Goal: Book appointment/travel/reservation: Book appointment/travel/reservation

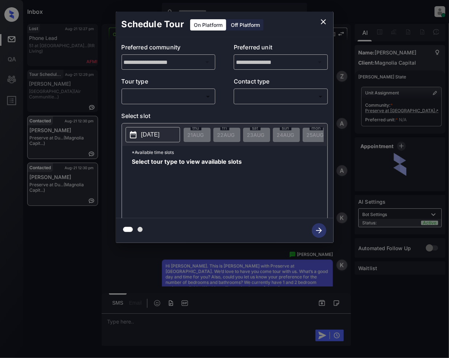
scroll to position [860, 0]
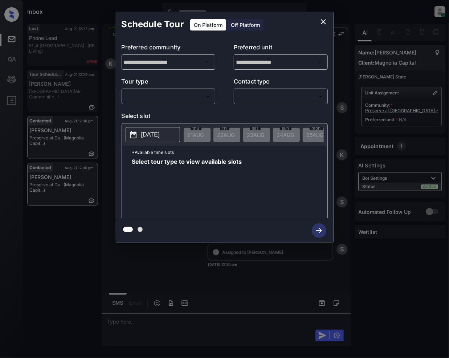
click at [178, 100] on body "Inbox [PERSON_NAME] Online Set yourself offline Set yourself on break Profile S…" at bounding box center [224, 179] width 449 height 358
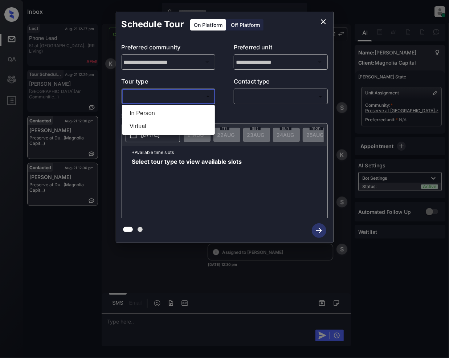
click at [156, 112] on li "In Person" at bounding box center [168, 113] width 89 height 13
type input "********"
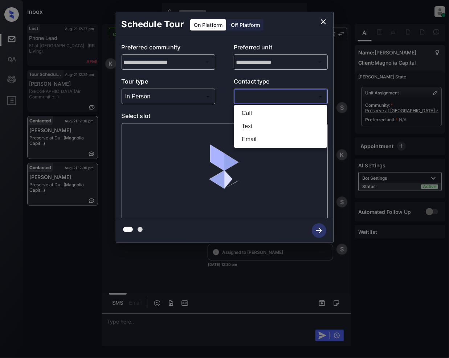
click at [265, 92] on body "Inbox Jeramie Castro Online Set yourself offline Set yourself on break Profile …" at bounding box center [224, 179] width 449 height 358
click at [251, 124] on li "Text" at bounding box center [280, 126] width 89 height 13
type input "****"
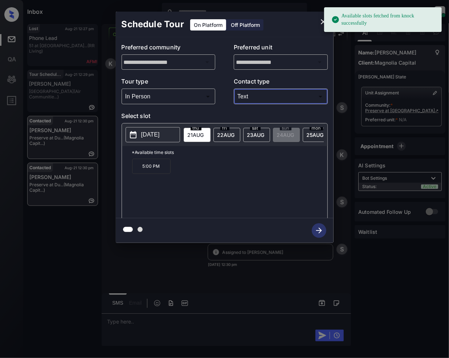
click at [204, 135] on span "23 AUG" at bounding box center [196, 135] width 16 height 6
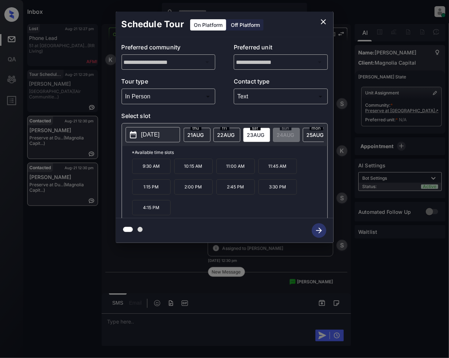
click at [324, 23] on icon "close" at bounding box center [323, 21] width 9 height 9
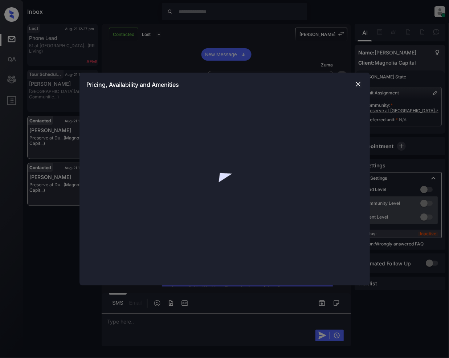
scroll to position [1013, 0]
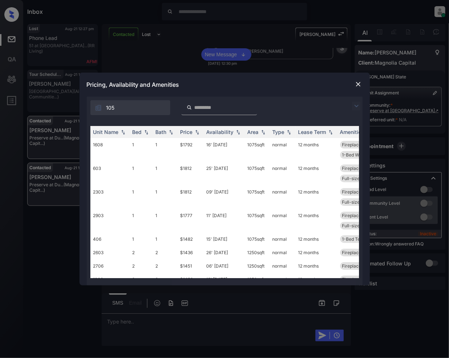
click at [358, 107] on img at bounding box center [356, 106] width 9 height 9
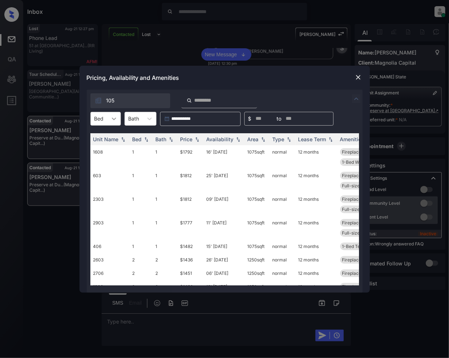
click at [111, 118] on icon at bounding box center [113, 118] width 7 height 7
click at [103, 147] on div "2" at bounding box center [105, 149] width 30 height 13
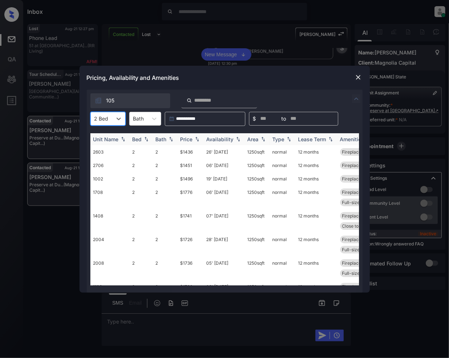
click at [200, 141] on img at bounding box center [196, 138] width 7 height 5
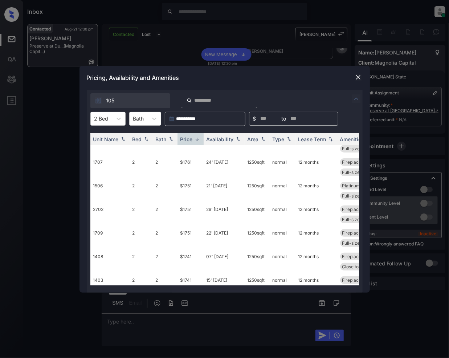
scroll to position [332, 0]
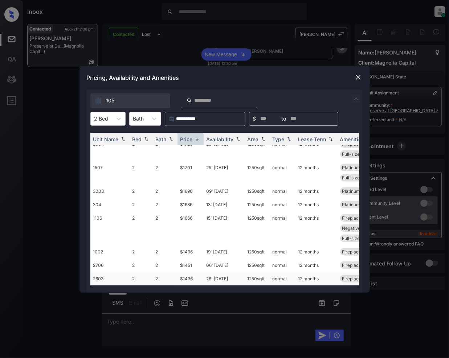
click at [186, 274] on td "$1436" at bounding box center [190, 278] width 26 height 13
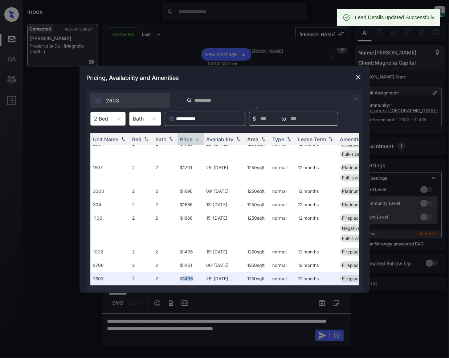
click at [357, 74] on img at bounding box center [357, 77] width 7 height 7
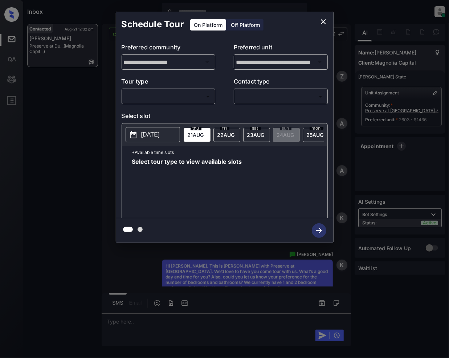
scroll to position [1201, 0]
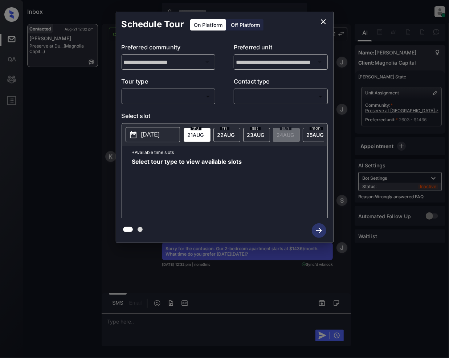
click at [201, 103] on div "​ ​" at bounding box center [169, 97] width 94 height 16
click at [178, 97] on body "Inbox Jeramie Castro Online Set yourself offline Set yourself on break Profile …" at bounding box center [224, 179] width 449 height 358
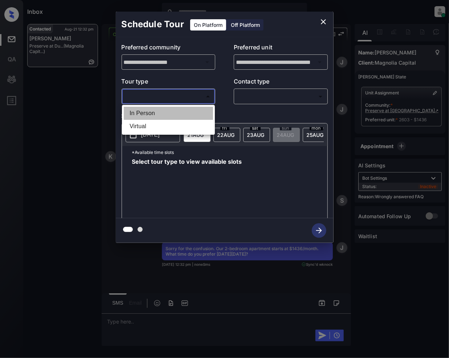
drag, startPoint x: 146, startPoint y: 109, endPoint x: 244, endPoint y: 178, distance: 119.8
click at [147, 109] on li "In Person" at bounding box center [168, 113] width 89 height 13
type input "********"
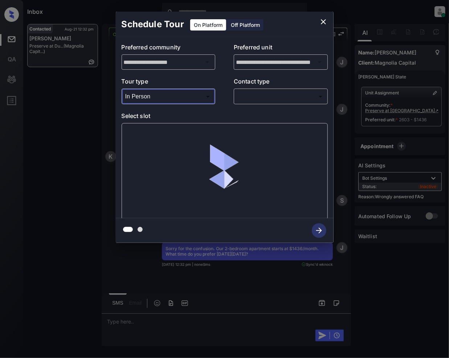
click at [262, 89] on div "​ ​" at bounding box center [281, 97] width 94 height 16
click at [269, 96] on body "Inbox Jeramie Castro Online Set yourself offline Set yourself on break Profile …" at bounding box center [224, 179] width 449 height 358
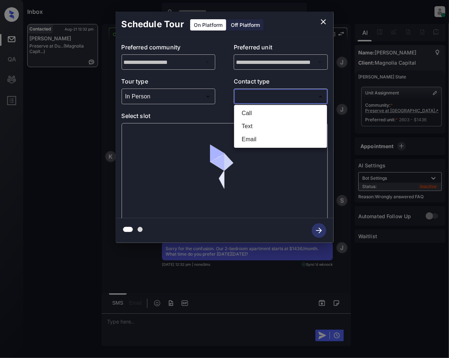
drag, startPoint x: 259, startPoint y: 124, endPoint x: 307, endPoint y: 165, distance: 62.8
click at [259, 125] on li "Text" at bounding box center [280, 126] width 89 height 13
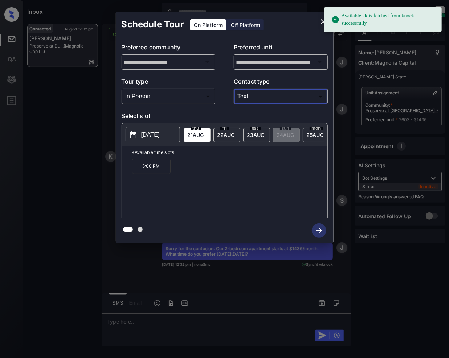
type input "****"
click at [259, 125] on div "2025-08-21 thu 21 AUG fri 22 AUG sat 23 AUG sun 24 AUG mon 25 AUG tue 26 AUG we…" at bounding box center [224, 134] width 205 height 22
click at [259, 139] on div "sat 23 AUG" at bounding box center [256, 135] width 27 height 14
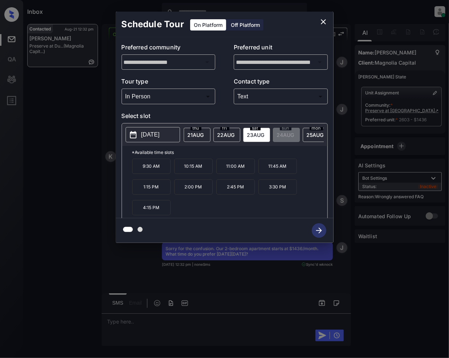
click at [327, 19] on button "close" at bounding box center [323, 22] width 15 height 15
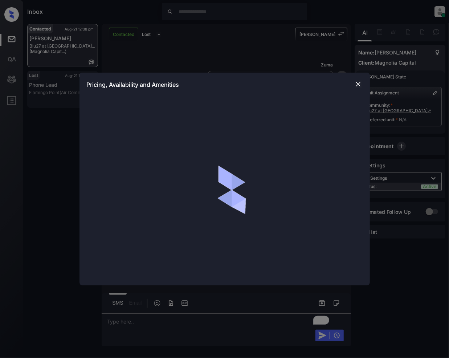
scroll to position [1057, 0]
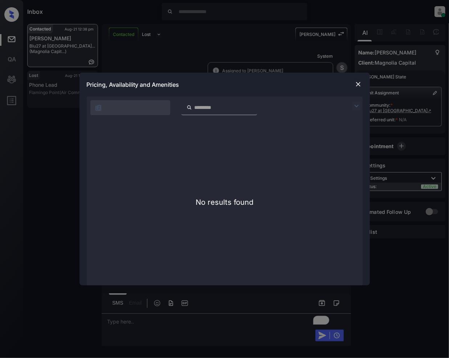
click at [356, 106] on img at bounding box center [356, 106] width 9 height 9
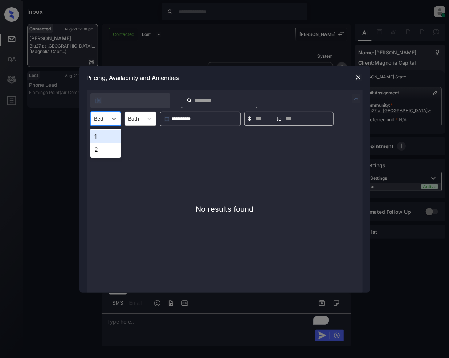
click at [106, 119] on div "Bed" at bounding box center [99, 118] width 17 height 11
click at [99, 148] on div "2" at bounding box center [105, 149] width 30 height 13
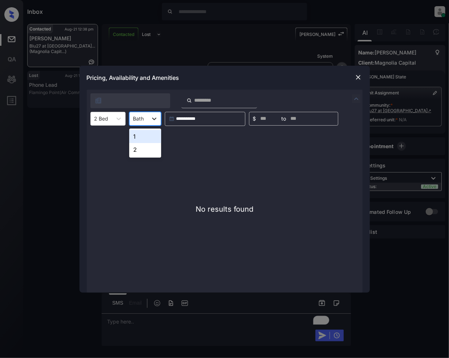
click at [156, 119] on icon at bounding box center [154, 118] width 7 height 7
drag, startPoint x: 138, startPoint y: 150, endPoint x: 173, endPoint y: 164, distance: 37.8
click at [138, 151] on div "2" at bounding box center [145, 149] width 32 height 13
click at [355, 78] on img at bounding box center [357, 77] width 7 height 7
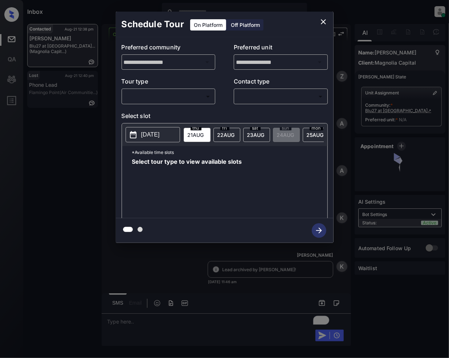
scroll to position [1057, 0]
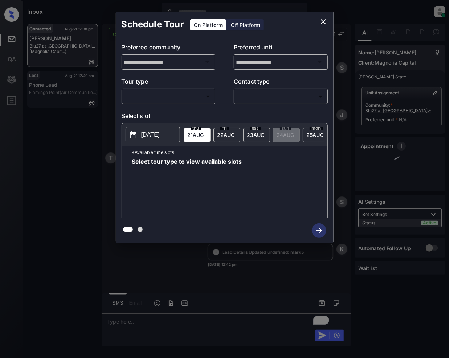
click at [186, 92] on body "Inbox [PERSON_NAME] Online Set yourself offline Set yourself on break Profile S…" at bounding box center [224, 179] width 449 height 358
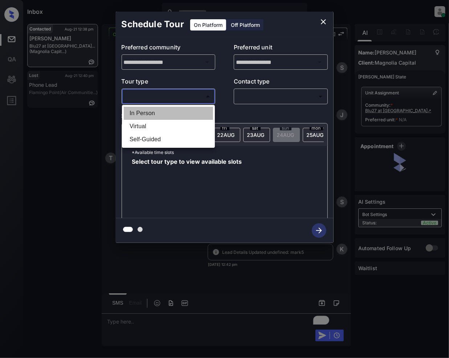
drag, startPoint x: 154, startPoint y: 115, endPoint x: 250, endPoint y: 106, distance: 96.1
click at [154, 115] on li "In Person" at bounding box center [168, 113] width 89 height 13
type input "********"
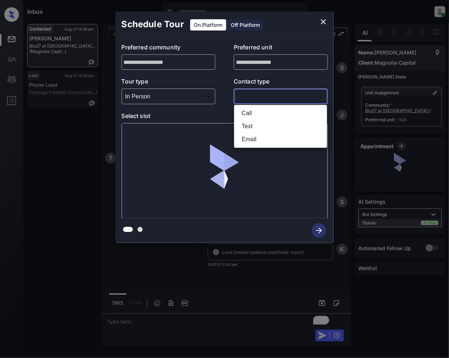
click at [256, 96] on body "Inbox Jeramie Castro Online Set yourself offline Set yourself on break Profile …" at bounding box center [224, 179] width 449 height 358
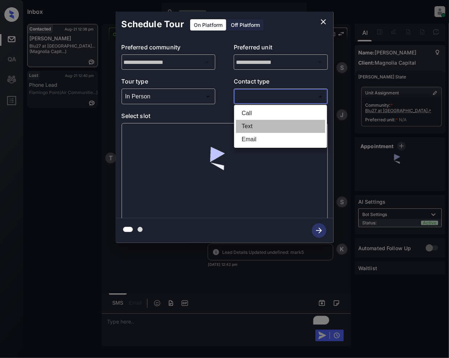
click at [252, 125] on li "Text" at bounding box center [280, 126] width 89 height 13
type input "****"
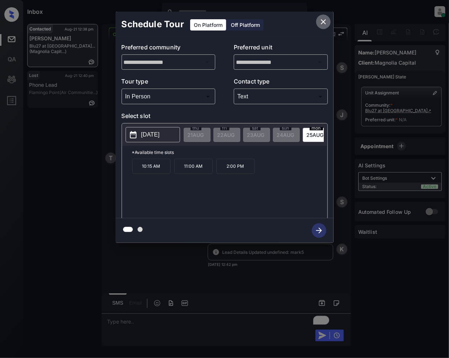
click at [325, 20] on icon "close" at bounding box center [323, 21] width 5 height 5
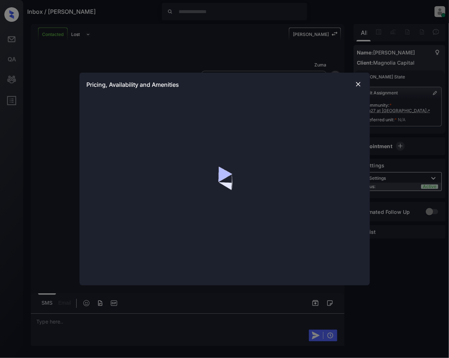
scroll to position [1057, 0]
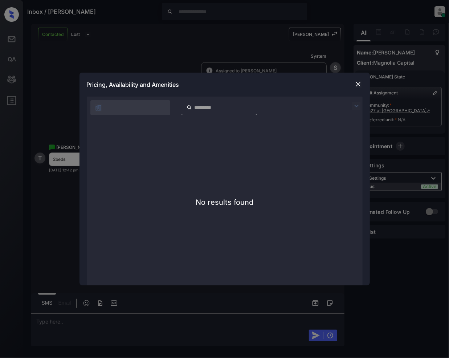
click at [358, 86] on img at bounding box center [357, 84] width 7 height 7
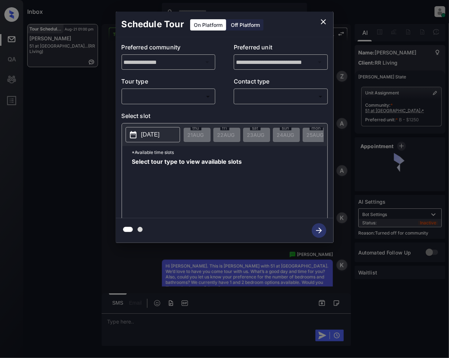
scroll to position [2100, 0]
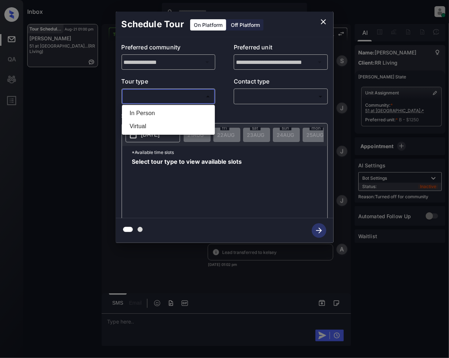
click at [141, 96] on body "Inbox Jeramie Castro Online Set yourself offline Set yourself on break Profile …" at bounding box center [224, 179] width 449 height 358
click at [150, 115] on li "In Person" at bounding box center [168, 113] width 89 height 13
type input "********"
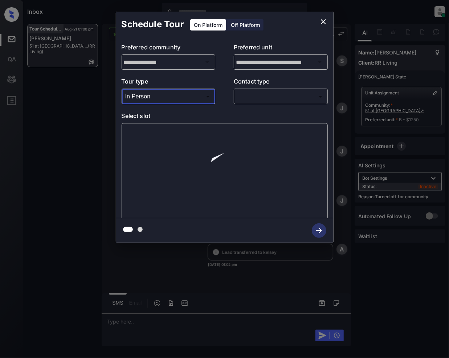
click at [270, 96] on body "Inbox Jeramie Castro Online Set yourself offline Set yourself on break Profile …" at bounding box center [224, 179] width 449 height 358
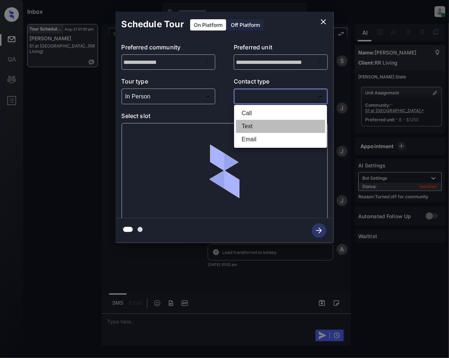
click at [253, 127] on li "Text" at bounding box center [280, 126] width 89 height 13
type input "****"
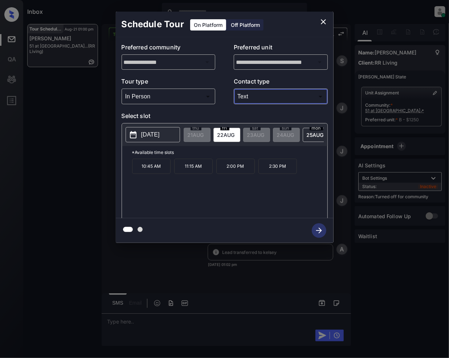
click at [325, 21] on icon "close" at bounding box center [323, 21] width 9 height 9
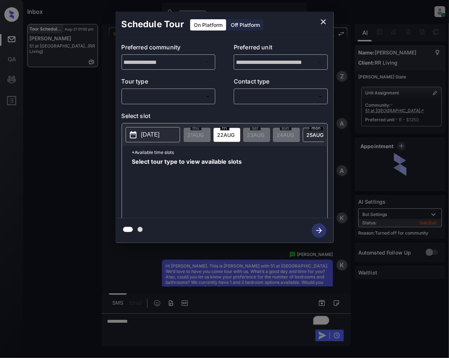
scroll to position [2100, 0]
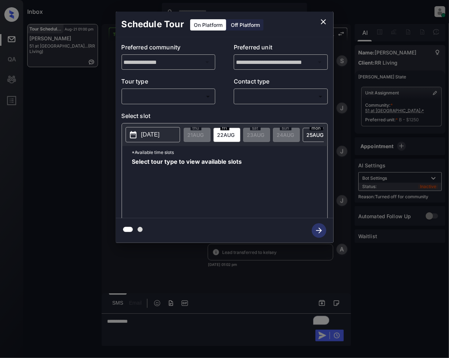
click at [186, 98] on body "Inbox Jeramie Castro Online Set yourself offline Set yourself on break Profile …" at bounding box center [224, 179] width 449 height 358
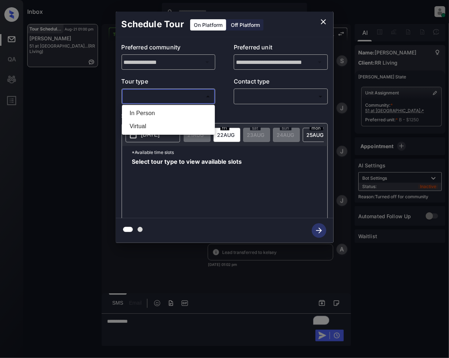
drag, startPoint x: 167, startPoint y: 110, endPoint x: 259, endPoint y: 99, distance: 92.4
click at [166, 110] on li "In Person" at bounding box center [168, 113] width 89 height 13
type input "********"
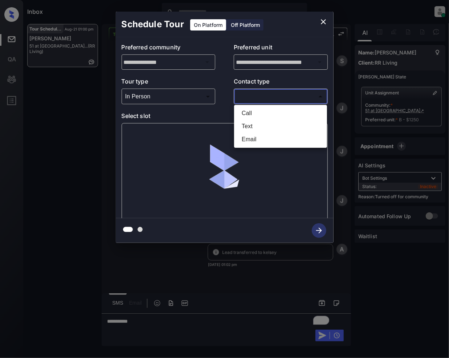
click at [264, 95] on body "Inbox Jeramie Castro Online Set yourself offline Set yourself on break Profile …" at bounding box center [224, 179] width 449 height 358
click at [250, 128] on li "Text" at bounding box center [280, 126] width 89 height 13
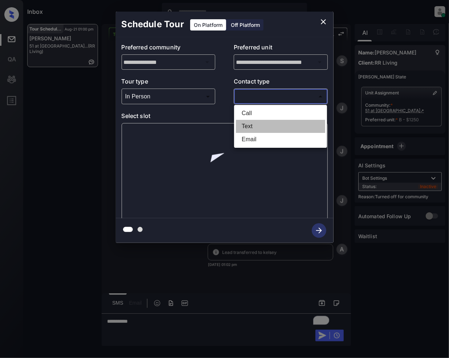
type input "****"
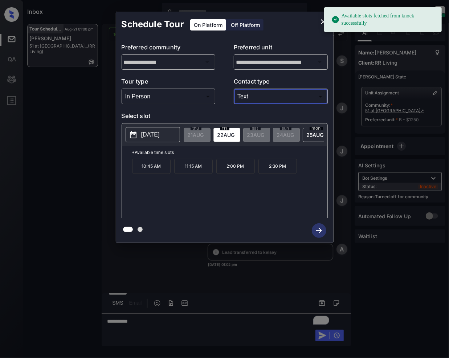
click at [321, 21] on icon "close" at bounding box center [323, 21] width 9 height 9
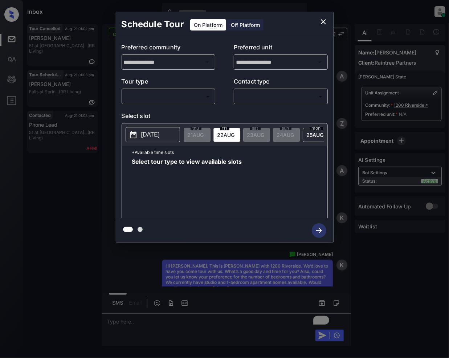
scroll to position [569, 0]
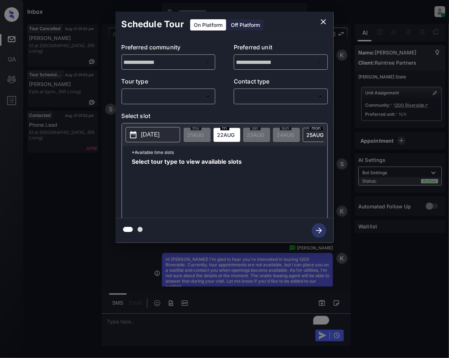
click at [189, 98] on body "Inbox [PERSON_NAME] Online Set yourself offline Set yourself on break Profile S…" at bounding box center [224, 179] width 449 height 358
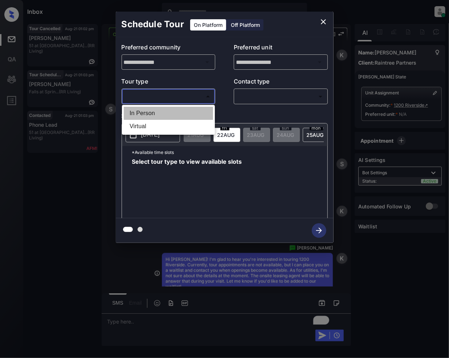
click at [156, 112] on li "In Person" at bounding box center [168, 113] width 89 height 13
type input "********"
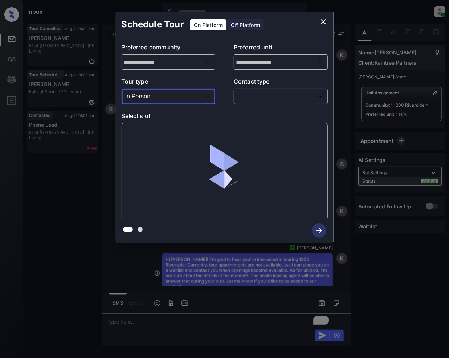
click at [271, 100] on body "Inbox Jeramie Castro Online Set yourself offline Set yourself on break Profile …" at bounding box center [224, 179] width 449 height 358
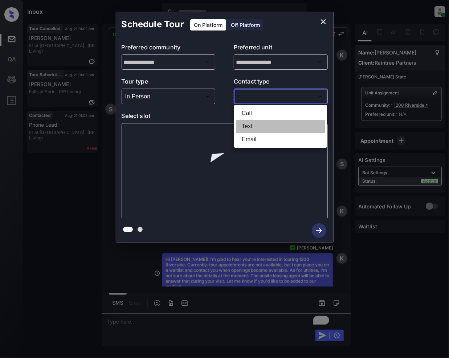
click at [254, 123] on li "Text" at bounding box center [280, 126] width 89 height 13
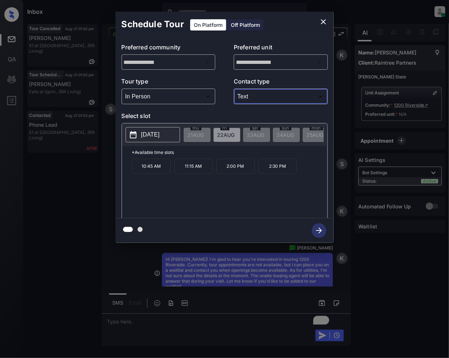
type input "****"
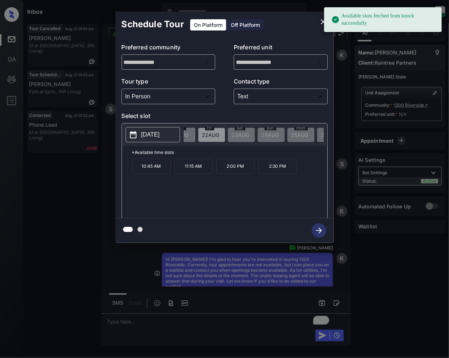
scroll to position [0, 64]
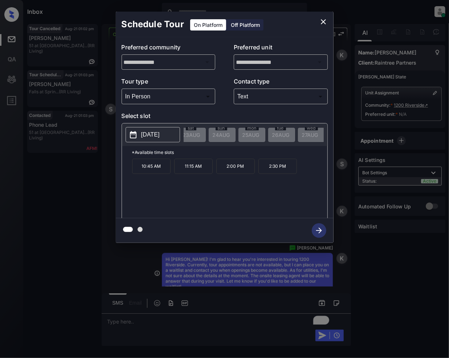
click at [321, 20] on icon "close" at bounding box center [323, 21] width 5 height 5
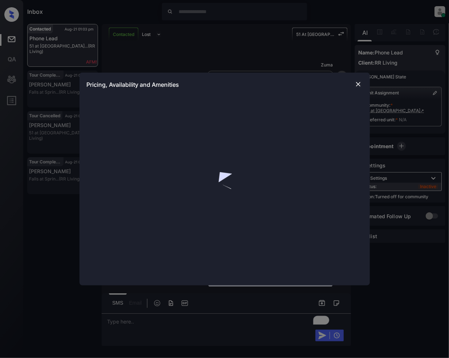
scroll to position [1067, 0]
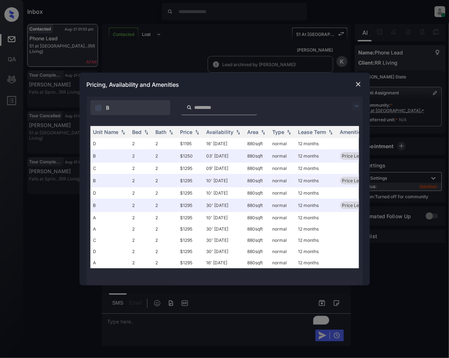
click at [354, 104] on img at bounding box center [356, 106] width 9 height 9
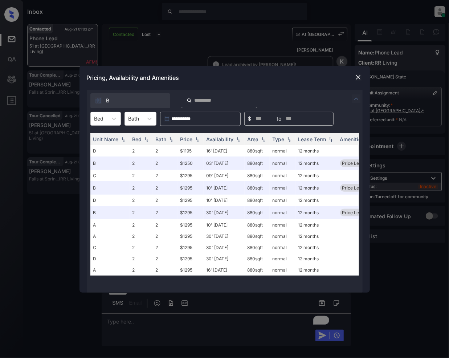
drag, startPoint x: 106, startPoint y: 121, endPoint x: 105, endPoint y: 127, distance: 5.6
click at [107, 121] on div "Bed" at bounding box center [99, 118] width 17 height 11
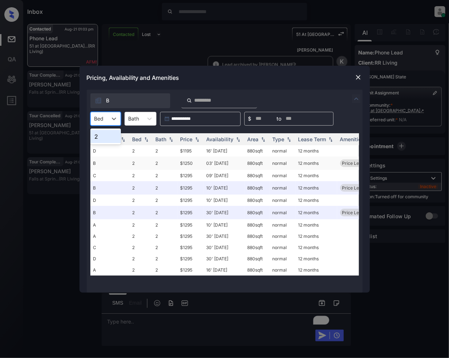
drag, startPoint x: 105, startPoint y: 138, endPoint x: 119, endPoint y: 157, distance: 23.9
click at [104, 138] on div "2" at bounding box center [105, 136] width 30 height 13
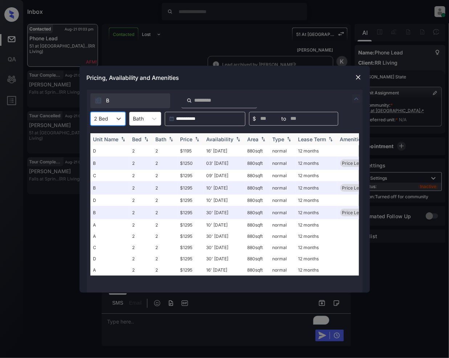
click at [196, 139] on img at bounding box center [196, 138] width 7 height 5
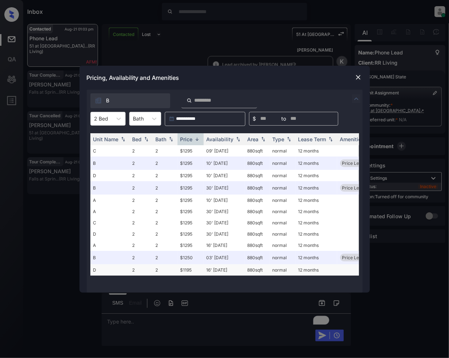
click at [192, 270] on td "$1195" at bounding box center [190, 269] width 26 height 11
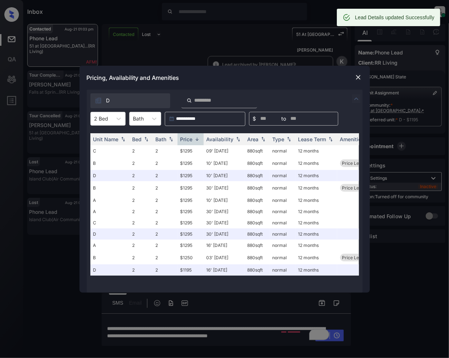
click at [360, 77] on img at bounding box center [357, 77] width 7 height 7
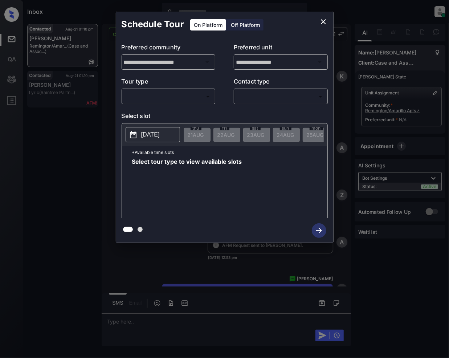
scroll to position [794, 0]
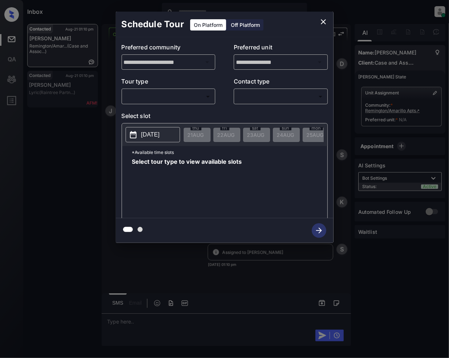
click at [168, 94] on body "Inbox Jeramie Castro Online Set yourself offline Set yourself on break Profile …" at bounding box center [224, 179] width 449 height 358
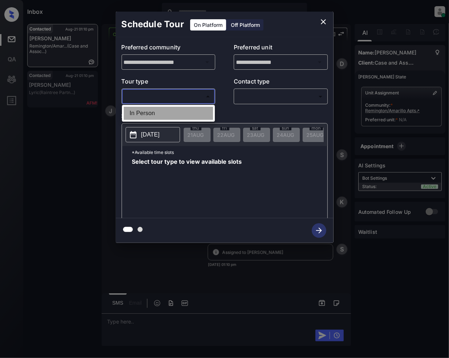
drag, startPoint x: 147, startPoint y: 111, endPoint x: 288, endPoint y: 77, distance: 144.7
click at [149, 118] on li "In Person" at bounding box center [168, 113] width 89 height 13
type input "********"
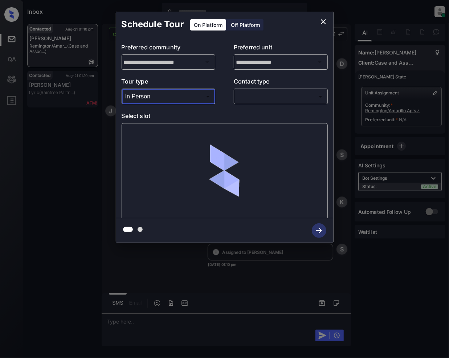
click at [264, 93] on body "Inbox Jeramie Castro Online Set yourself offline Set yourself on break Profile …" at bounding box center [224, 179] width 449 height 358
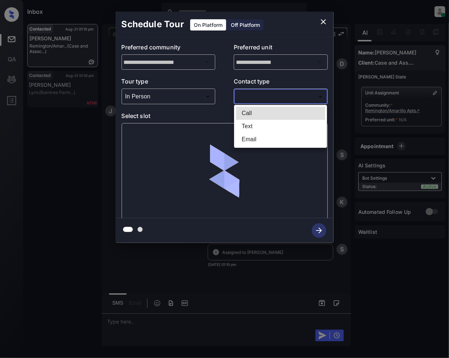
click at [258, 128] on li "Text" at bounding box center [280, 126] width 89 height 13
type input "****"
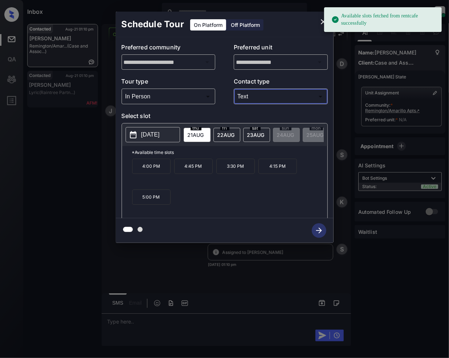
click at [204, 132] on span "22 AUG" at bounding box center [196, 135] width 16 height 6
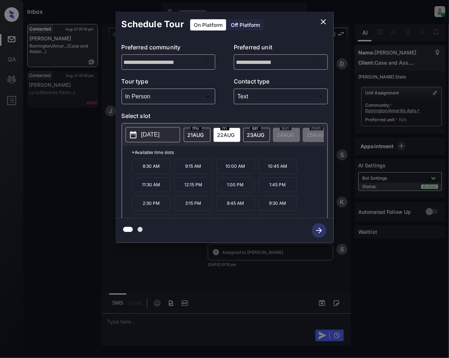
click at [320, 22] on icon "close" at bounding box center [323, 21] width 9 height 9
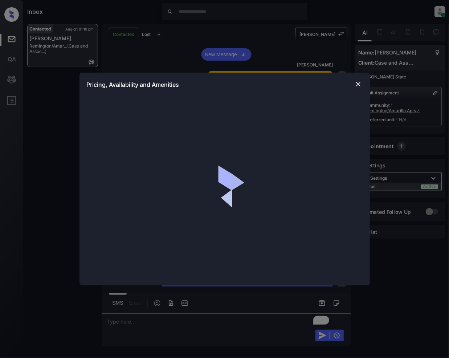
scroll to position [1019, 0]
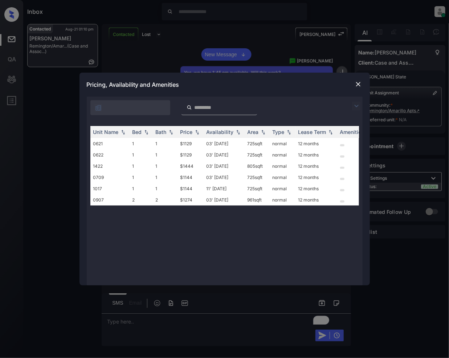
click at [359, 81] on img at bounding box center [357, 84] width 7 height 7
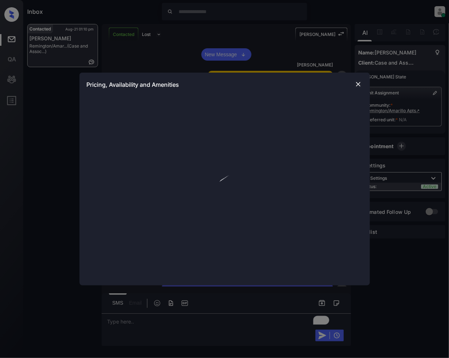
scroll to position [1067, 0]
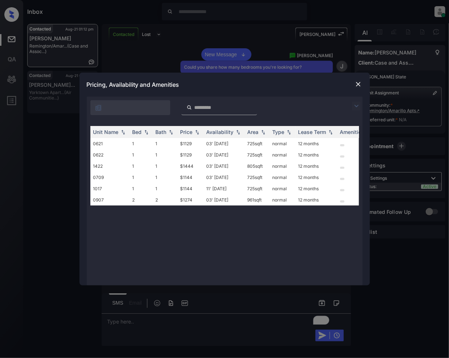
click at [140, 326] on div "**********" at bounding box center [224, 179] width 449 height 358
click at [132, 323] on div "**********" at bounding box center [224, 179] width 449 height 358
click at [360, 83] on img at bounding box center [357, 84] width 7 height 7
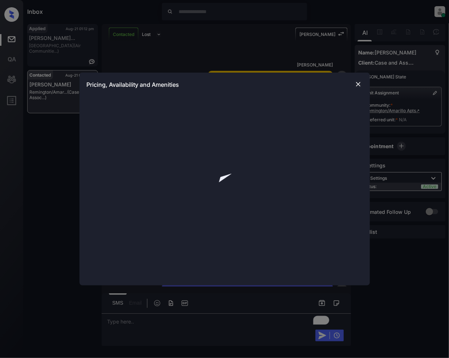
scroll to position [1067, 0]
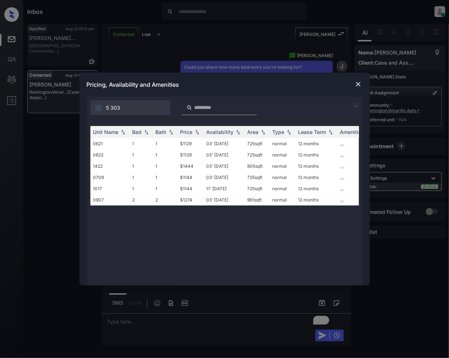
click at [131, 41] on div "**********" at bounding box center [224, 179] width 449 height 358
click at [357, 83] on img at bounding box center [357, 84] width 7 height 7
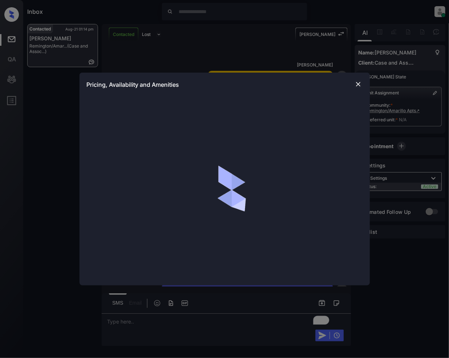
scroll to position [1206, 0]
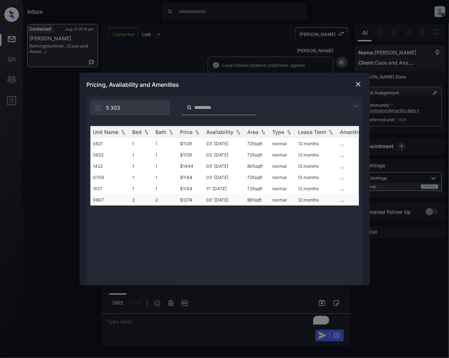
click at [182, 200] on td "$1274" at bounding box center [190, 199] width 26 height 11
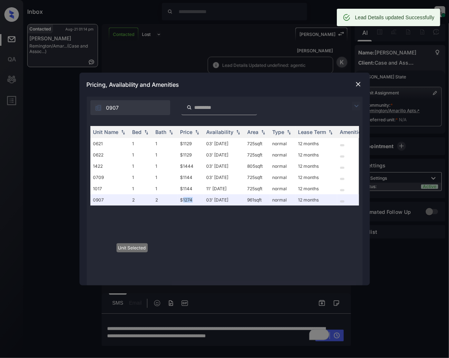
click at [354, 83] on img at bounding box center [357, 84] width 7 height 7
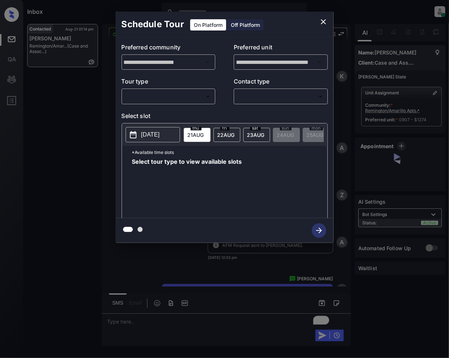
scroll to position [1360, 0]
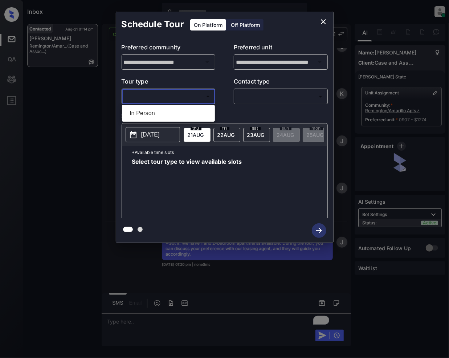
click at [167, 95] on body "Inbox Jeramie Castro Online Set yourself offline Set yourself on break Profile …" at bounding box center [224, 179] width 449 height 358
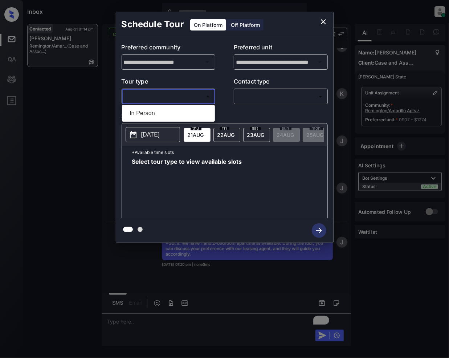
click at [157, 109] on li "In Person" at bounding box center [168, 113] width 89 height 13
type input "********"
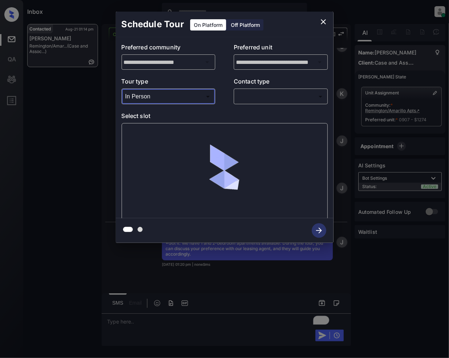
click at [256, 93] on body "Inbox Jeramie Castro Online Set yourself offline Set yourself on break Profile …" at bounding box center [224, 179] width 449 height 358
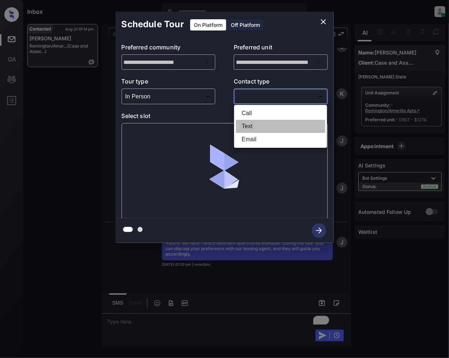
click at [257, 125] on li "Text" at bounding box center [280, 126] width 89 height 13
type input "****"
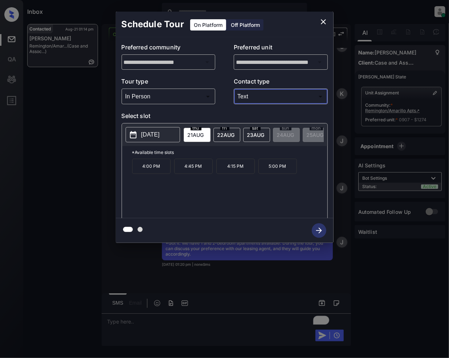
click at [204, 137] on span "[DATE]" at bounding box center [196, 135] width 16 height 6
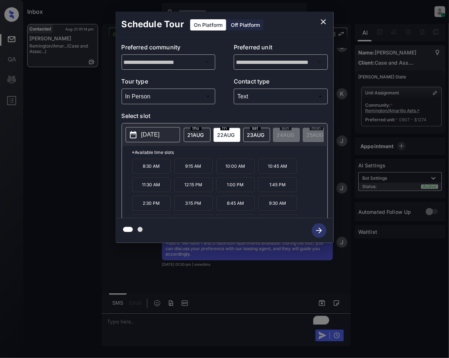
click at [324, 20] on icon "close" at bounding box center [323, 21] width 9 height 9
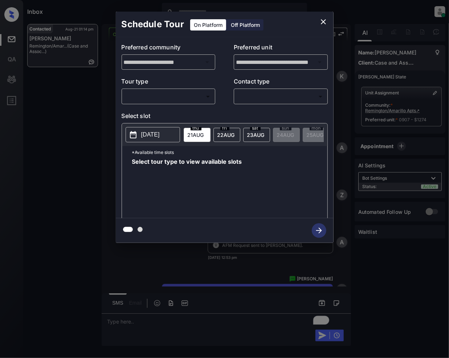
scroll to position [1360, 0]
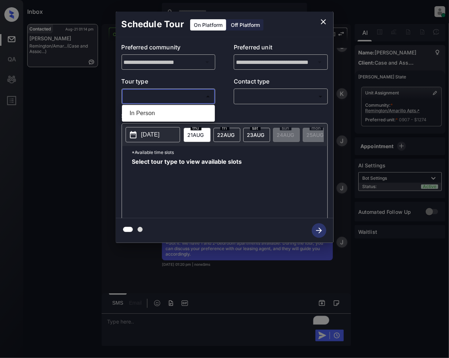
drag, startPoint x: 196, startPoint y: 98, endPoint x: 165, endPoint y: 117, distance: 36.6
click at [195, 95] on body "Inbox Jeramie Castro Online Set yourself offline Set yourself on break Profile …" at bounding box center [224, 179] width 449 height 358
click at [160, 118] on li "In Person" at bounding box center [168, 113] width 89 height 13
type input "********"
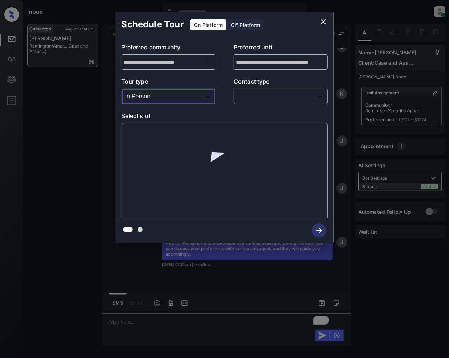
click at [266, 95] on body "Inbox Jeramie Castro Online Set yourself offline Set yourself on break Profile …" at bounding box center [224, 179] width 449 height 358
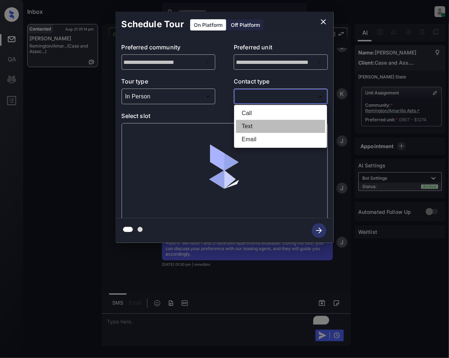
click at [249, 125] on li "Text" at bounding box center [280, 126] width 89 height 13
type input "****"
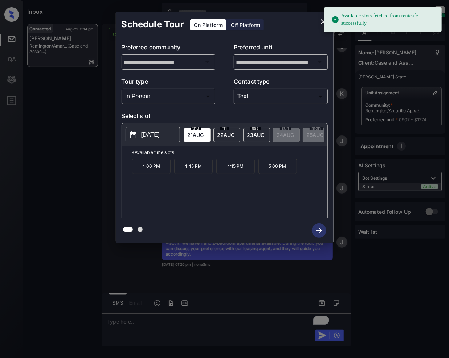
drag, startPoint x: 231, startPoint y: 130, endPoint x: 227, endPoint y: 225, distance: 95.1
click at [231, 131] on div "fri 22 AUG" at bounding box center [226, 135] width 27 height 14
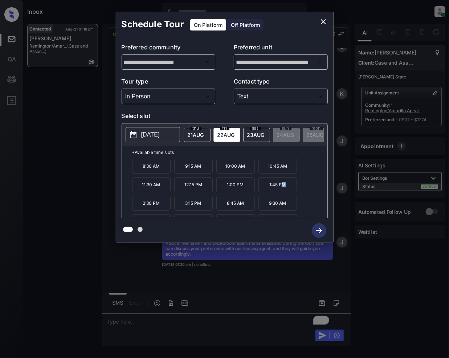
drag, startPoint x: 284, startPoint y: 193, endPoint x: 314, endPoint y: 242, distance: 58.0
click at [287, 192] on p "1:45 PM" at bounding box center [277, 184] width 38 height 15
click at [321, 231] on icon "button" at bounding box center [319, 230] width 15 height 15
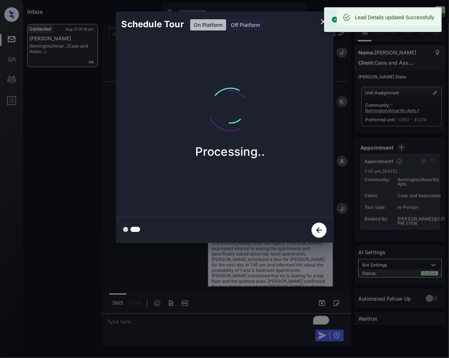
scroll to position [1676, 0]
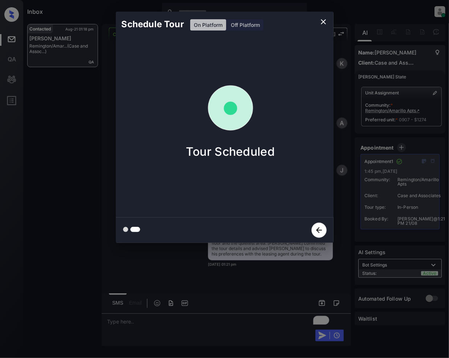
click at [321, 20] on icon "close" at bounding box center [323, 21] width 5 height 5
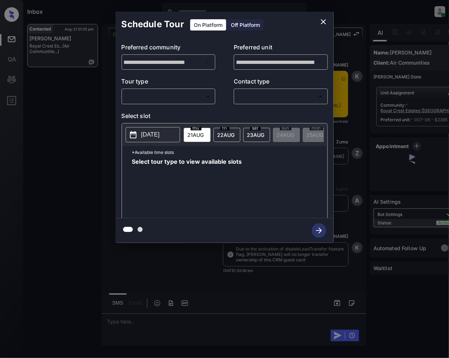
scroll to position [2290, 0]
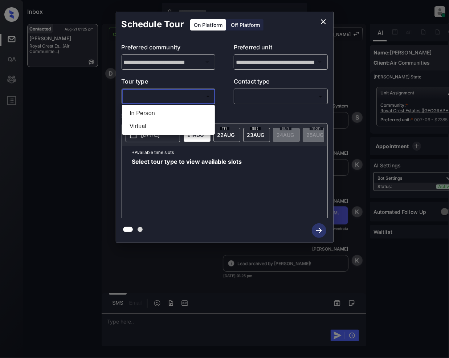
click at [197, 99] on body "Inbox [PERSON_NAME] Online Set yourself offline Set yourself on break Profile S…" at bounding box center [224, 179] width 449 height 358
click at [168, 110] on li "In Person" at bounding box center [168, 113] width 89 height 13
type input "********"
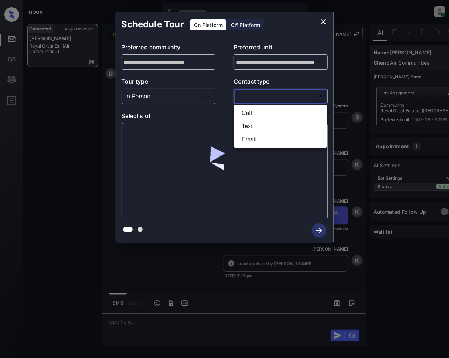
click at [242, 96] on body "Inbox [PERSON_NAME] Online Set yourself offline Set yourself on break Profile S…" at bounding box center [224, 179] width 449 height 358
click at [242, 126] on li "Text" at bounding box center [280, 126] width 89 height 13
type input "****"
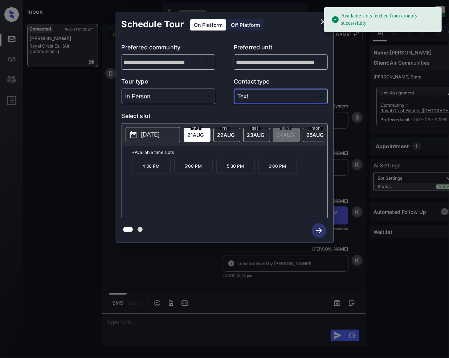
click at [204, 133] on span "[DATE]" at bounding box center [196, 135] width 16 height 6
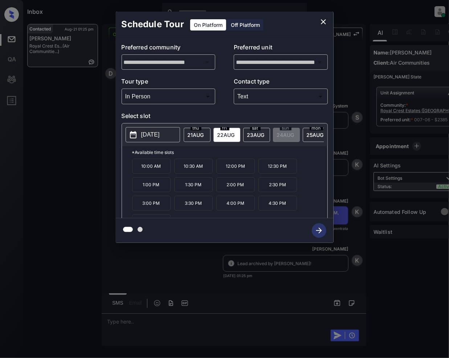
scroll to position [13, 0]
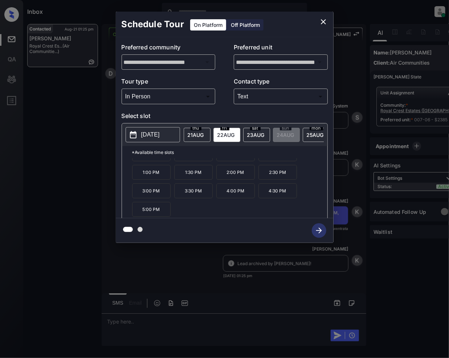
click at [198, 137] on span "[DATE]" at bounding box center [196, 135] width 16 height 6
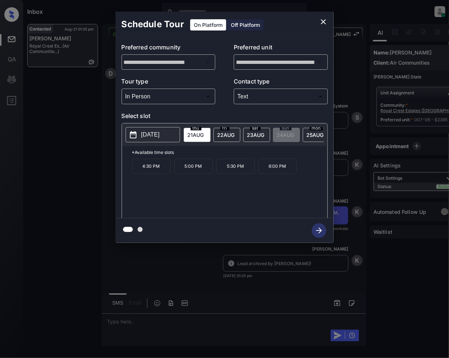
scroll to position [0, 0]
click at [204, 134] on span "[DATE]" at bounding box center [196, 135] width 16 height 6
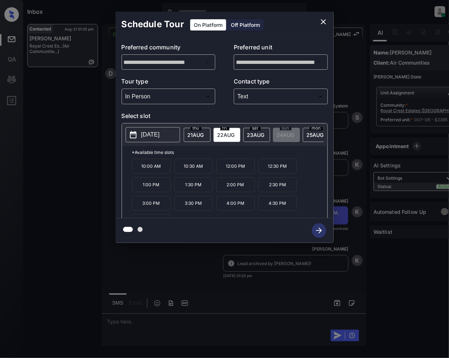
click at [204, 134] on span "[DATE]" at bounding box center [196, 135] width 16 height 6
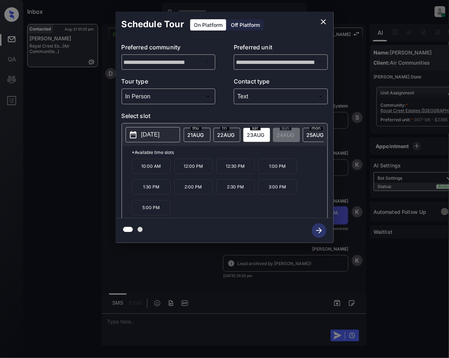
click at [204, 132] on span "[DATE]" at bounding box center [196, 135] width 16 height 6
click at [146, 132] on span "[DATE]" at bounding box center [137, 135] width 16 height 6
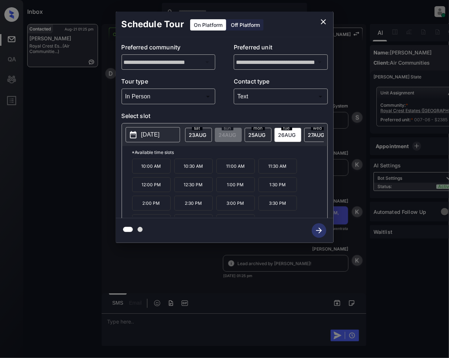
scroll to position [13, 0]
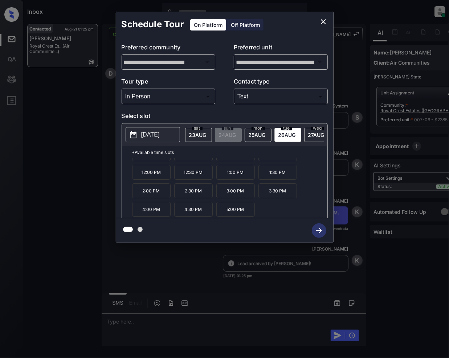
click at [146, 134] on span "[DATE]" at bounding box center [137, 135] width 16 height 6
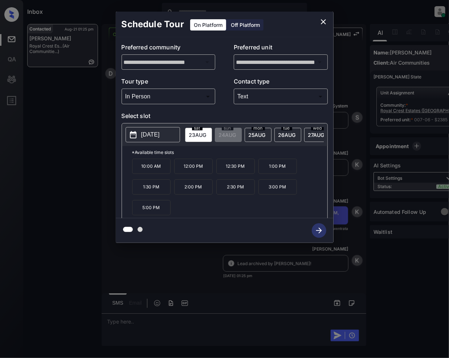
scroll to position [0, 0]
click at [192, 132] on span "[DATE]" at bounding box center [196, 135] width 16 height 6
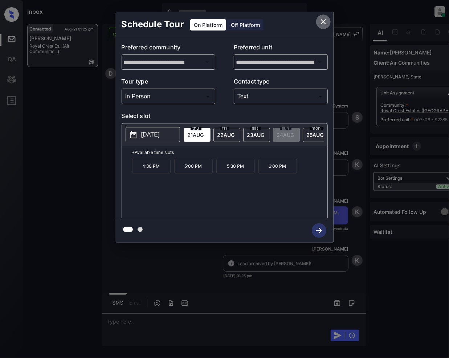
click at [324, 16] on button "close" at bounding box center [323, 22] width 15 height 15
